Goal: Task Accomplishment & Management: Use online tool/utility

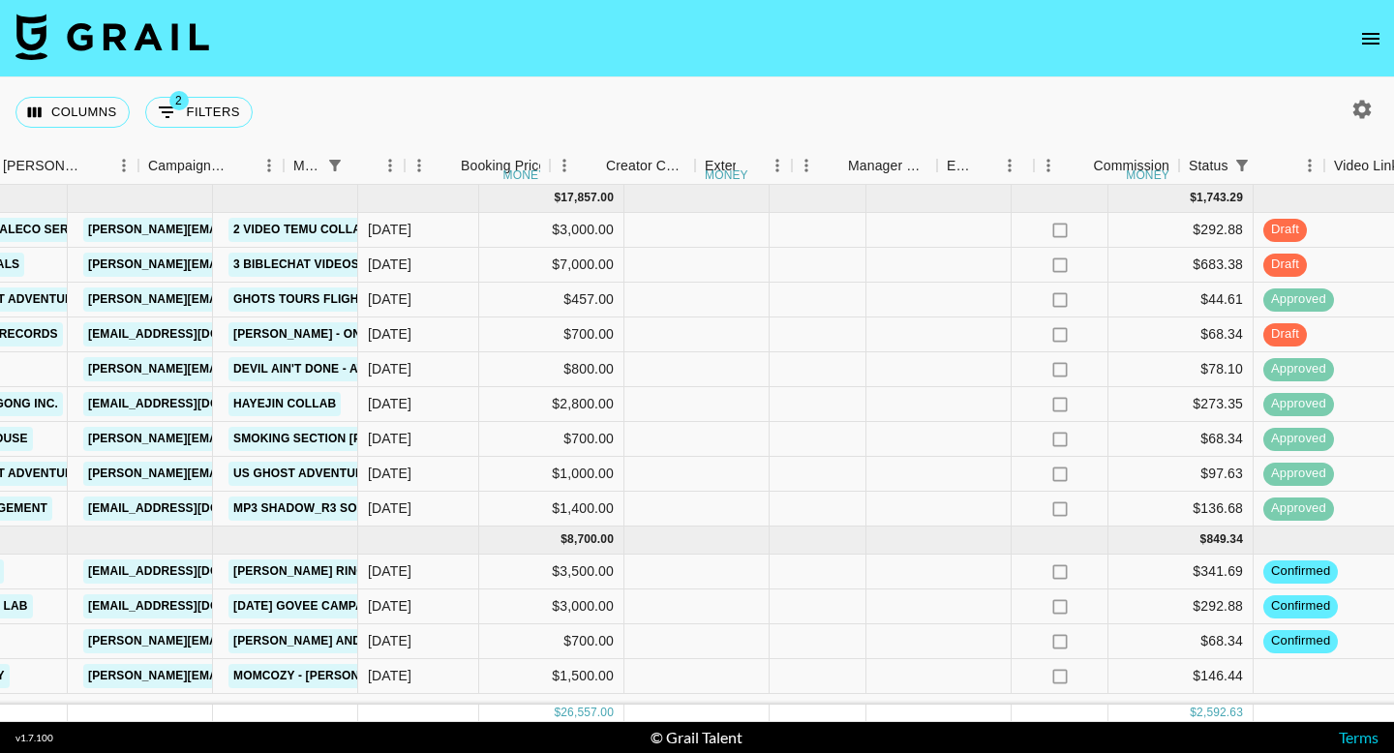
scroll to position [0, 862]
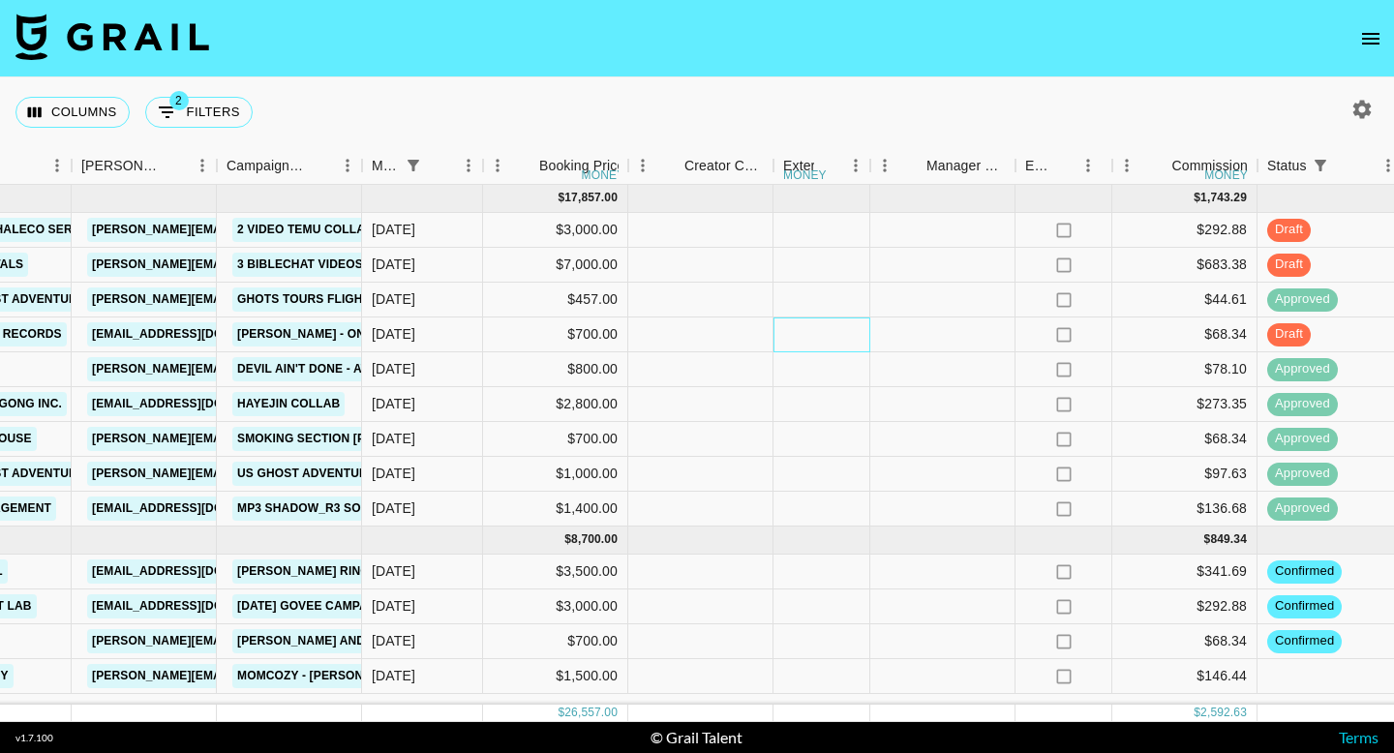
click at [813, 339] on div at bounding box center [821, 334] width 97 height 35
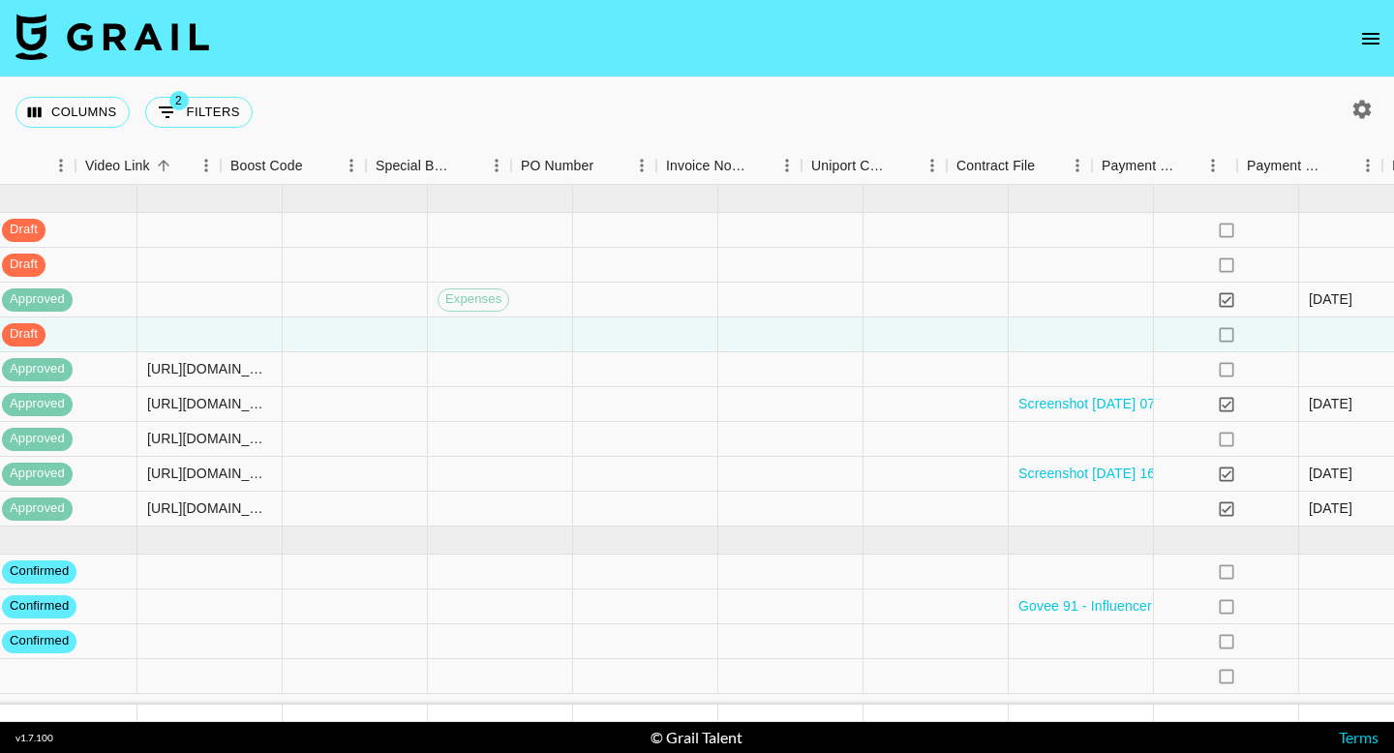
scroll to position [0, 2401]
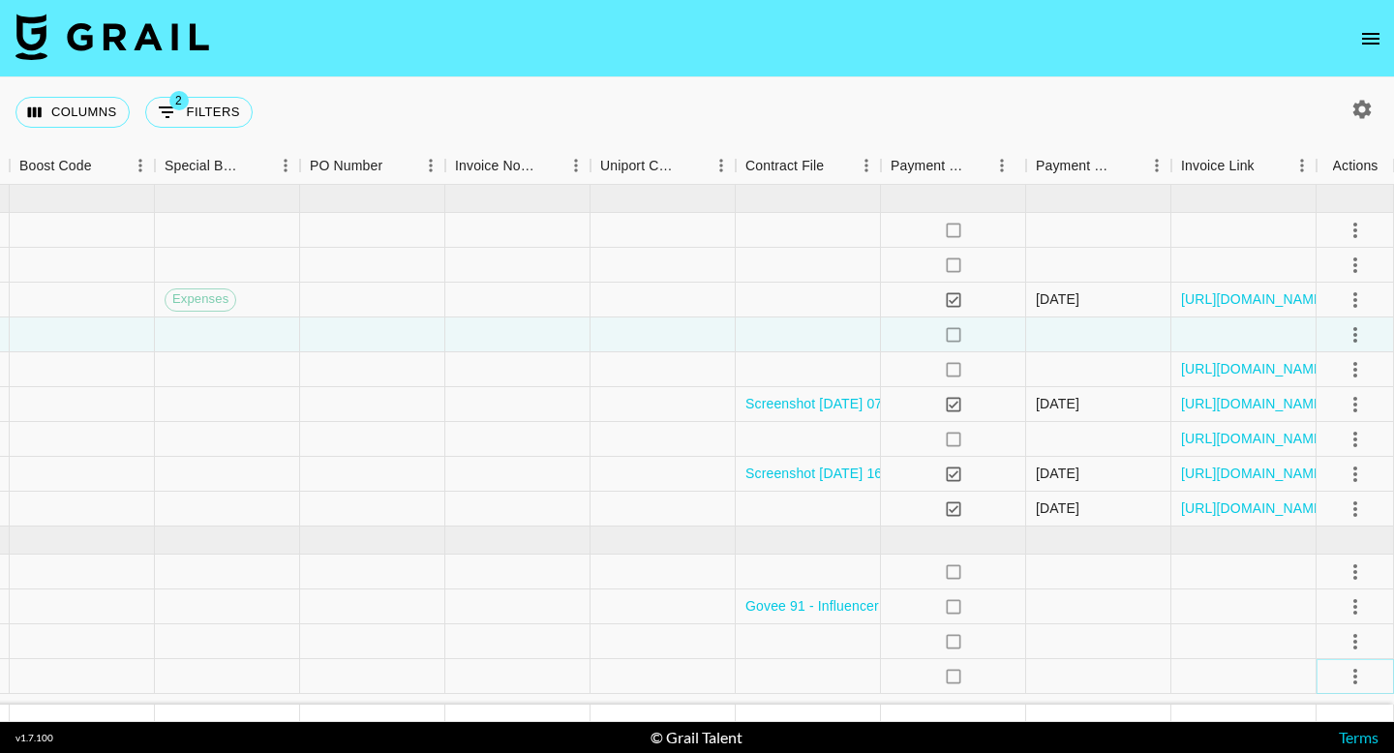
click at [1358, 667] on icon "select merge strategy" at bounding box center [1355, 676] width 23 height 23
click at [1326, 494] on li "Confirm" at bounding box center [1331, 495] width 126 height 35
click at [1118, 623] on div at bounding box center [1098, 606] width 145 height 35
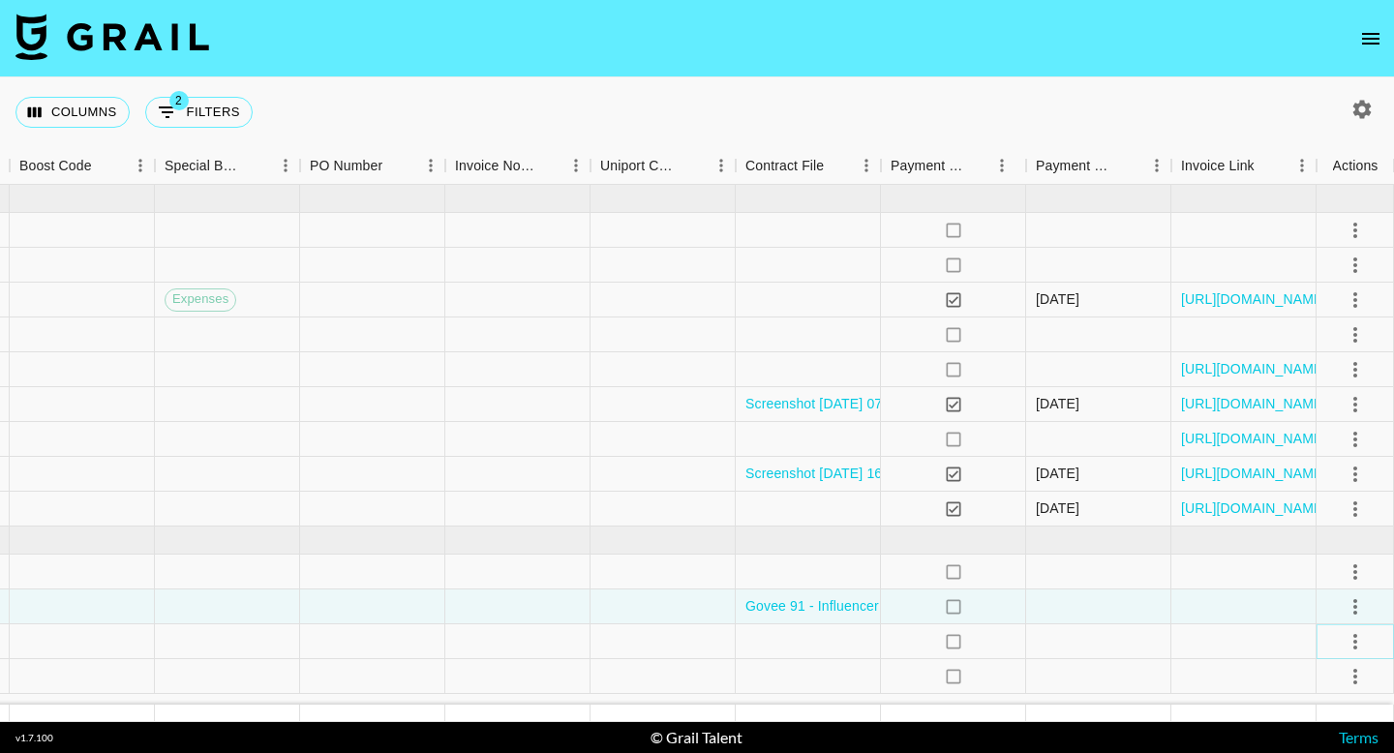
click at [1359, 632] on icon "select merge strategy" at bounding box center [1355, 641] width 23 height 23
click at [1341, 533] on li "Draft Created" at bounding box center [1331, 530] width 126 height 35
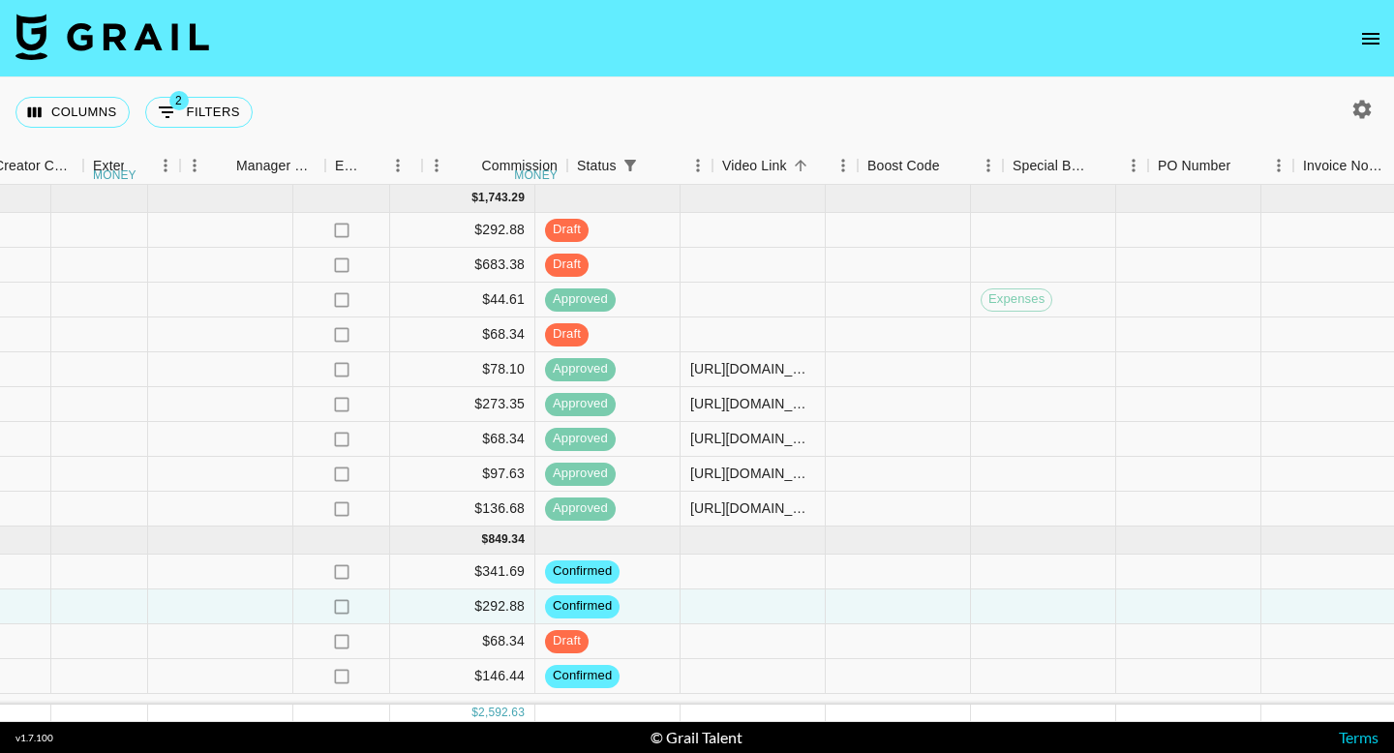
scroll to position [0, 1611]
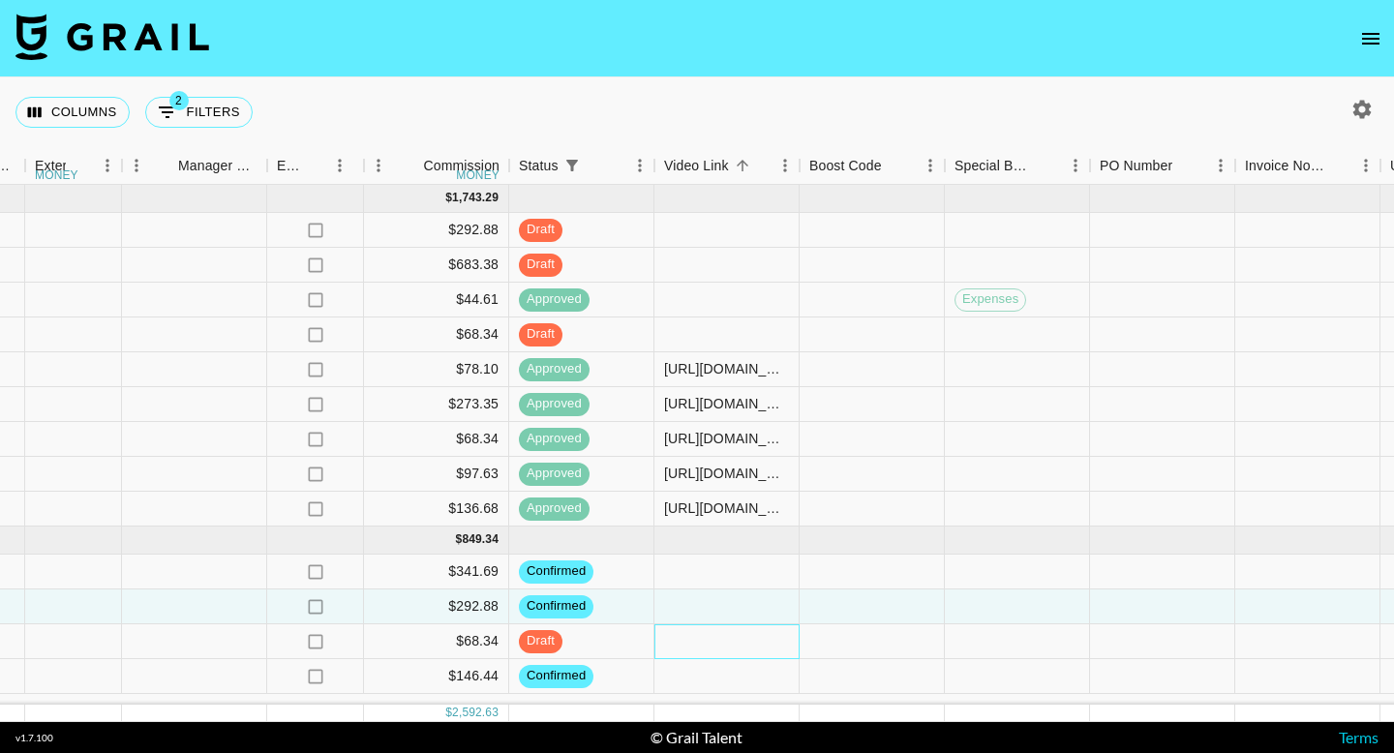
click at [669, 644] on div at bounding box center [726, 641] width 145 height 35
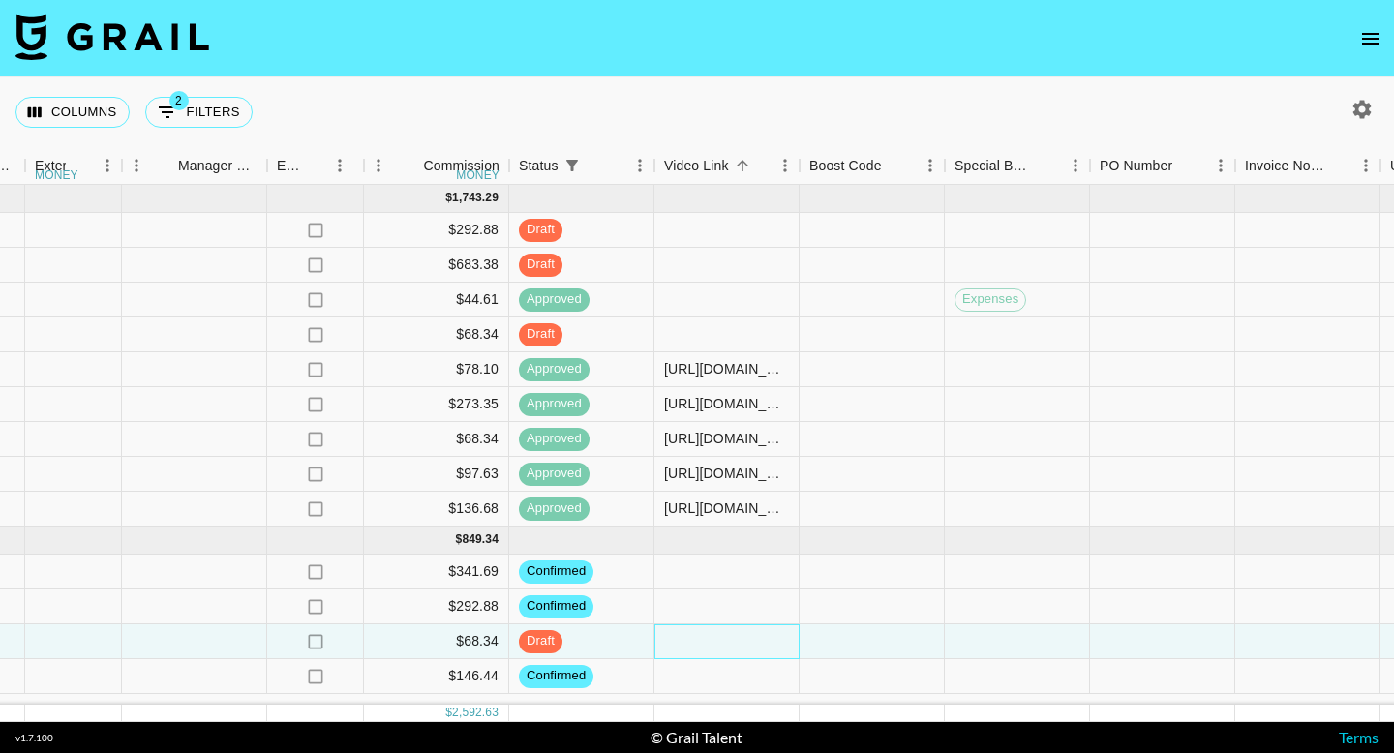
click at [669, 644] on div at bounding box center [726, 641] width 145 height 35
click at [669, 644] on input "text" at bounding box center [726, 640] width 142 height 15
type input "[URL][DOMAIN_NAME]"
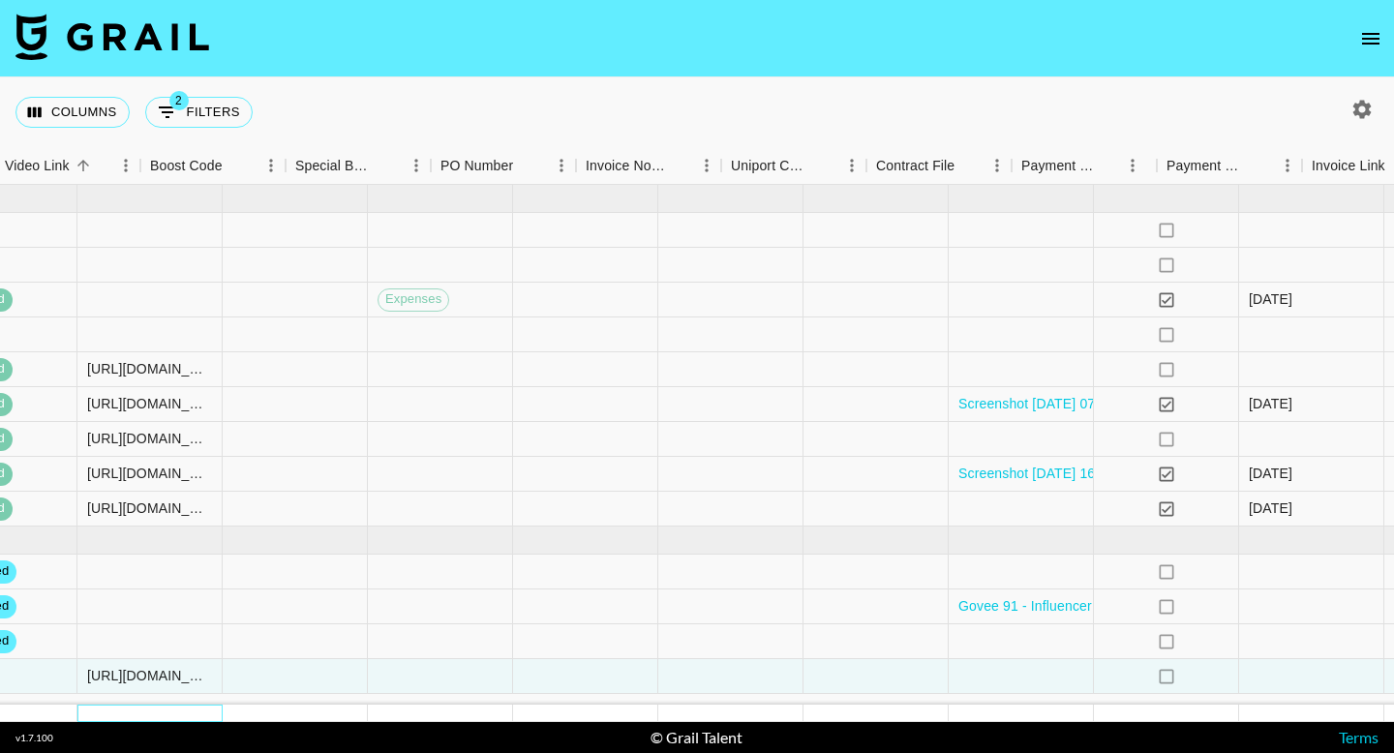
scroll to position [0, 2401]
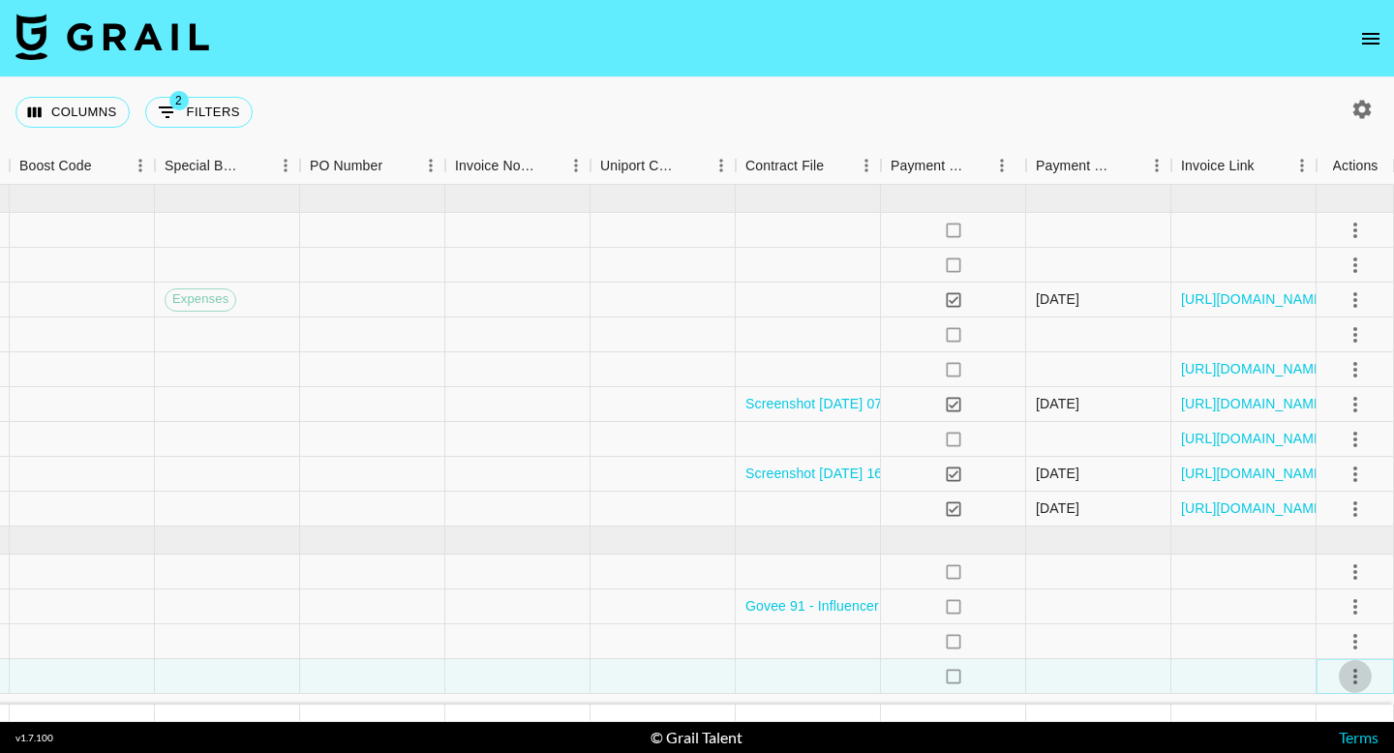
click at [1342, 675] on button "select merge strategy" at bounding box center [1355, 676] width 33 height 33
click at [1319, 631] on div "Approve" at bounding box center [1313, 634] width 59 height 23
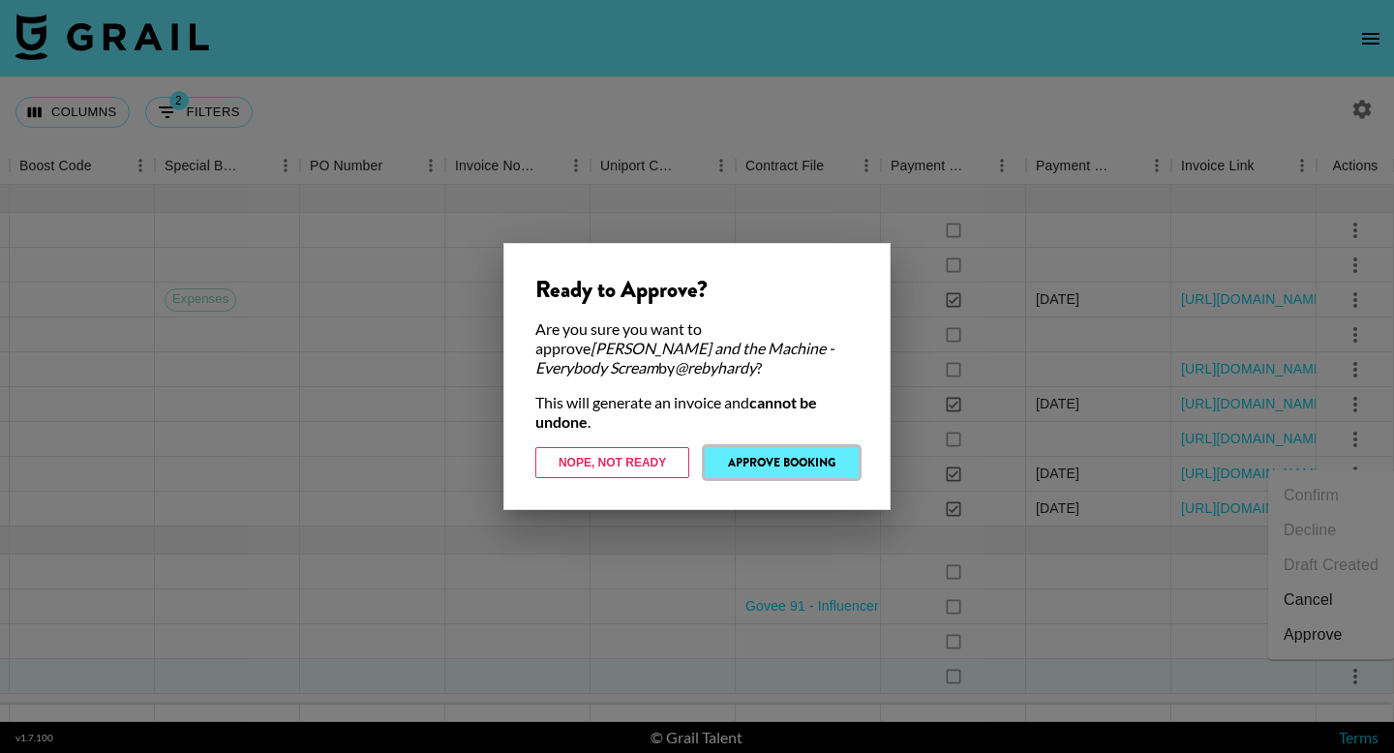
click at [757, 467] on button "Approve Booking" at bounding box center [782, 462] width 154 height 31
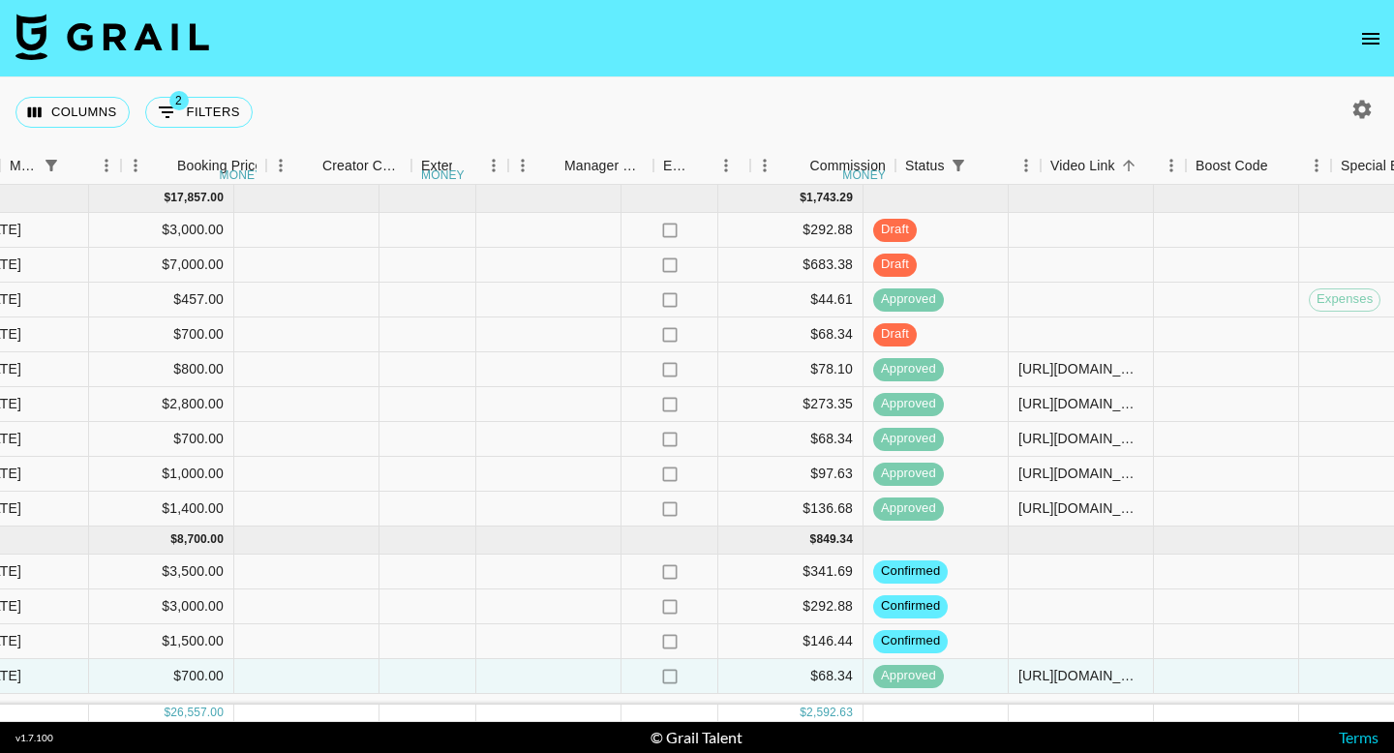
scroll to position [0, 1224]
